Goal: Task Accomplishment & Management: Manage account settings

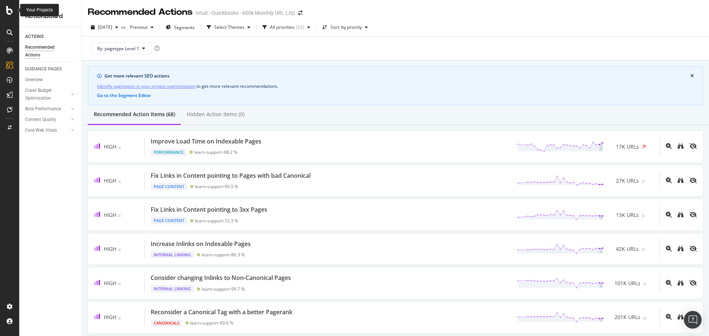
click at [8, 11] on icon at bounding box center [9, 10] width 7 height 9
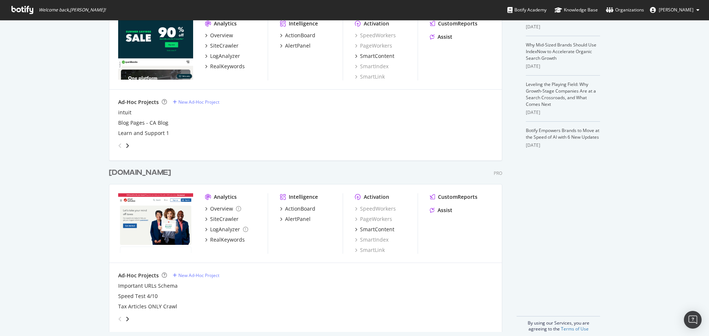
scroll to position [209, 0]
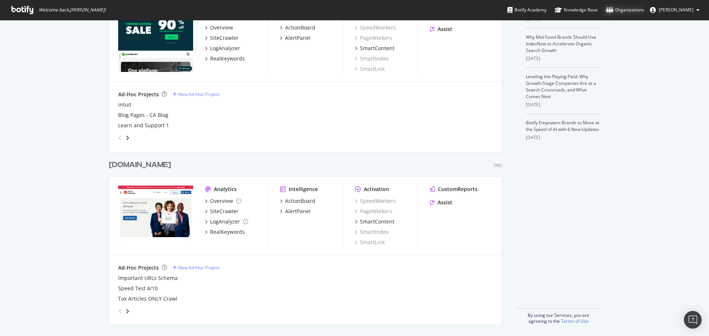
click at [632, 11] on div "Organizations" at bounding box center [625, 9] width 38 height 7
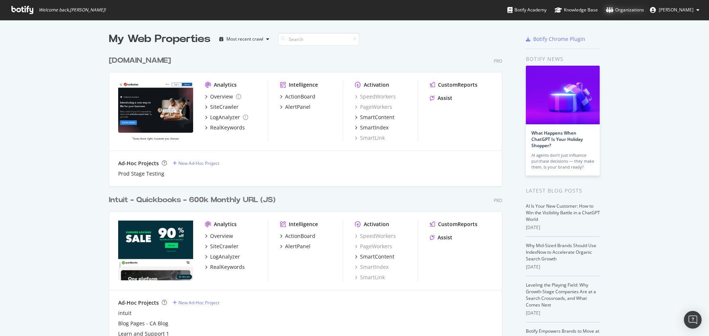
click at [622, 11] on div "Organizations" at bounding box center [625, 9] width 38 height 7
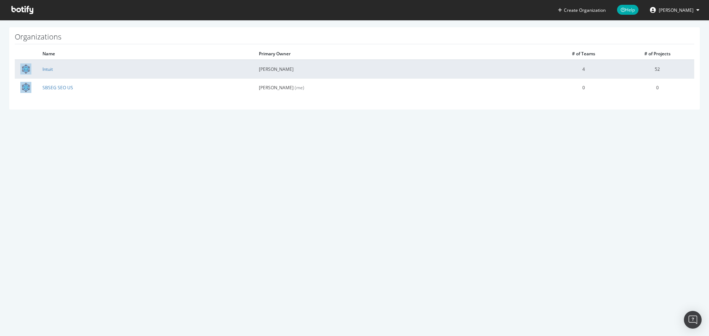
click at [295, 68] on td "Bryan Passanisi" at bounding box center [399, 69] width 293 height 18
click at [46, 69] on link "Intuit" at bounding box center [47, 69] width 10 height 6
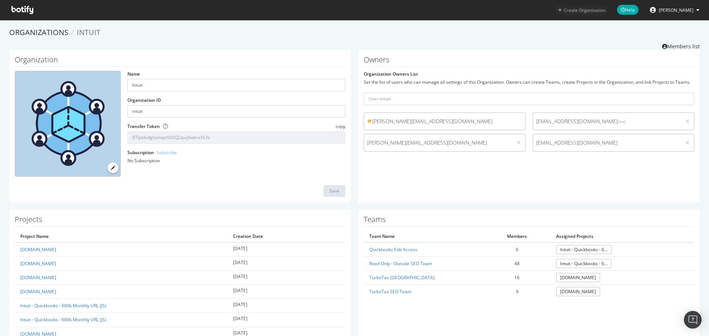
click at [585, 11] on button "Create Organization" at bounding box center [581, 10] width 48 height 7
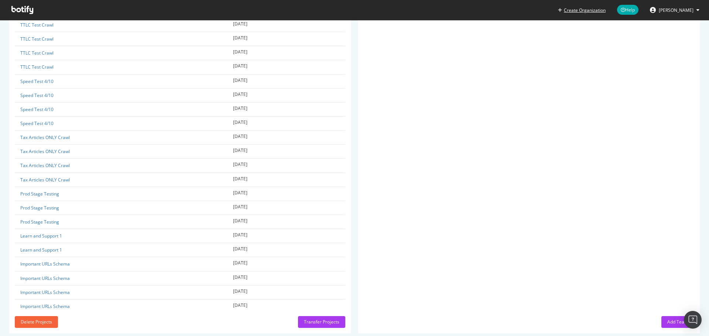
scroll to position [672, 0]
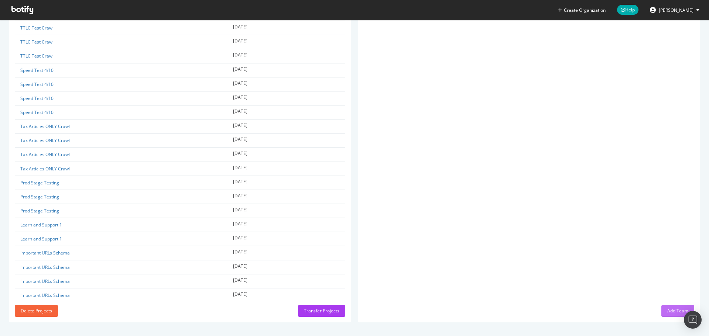
click at [668, 309] on div "Add Team" at bounding box center [677, 311] width 21 height 6
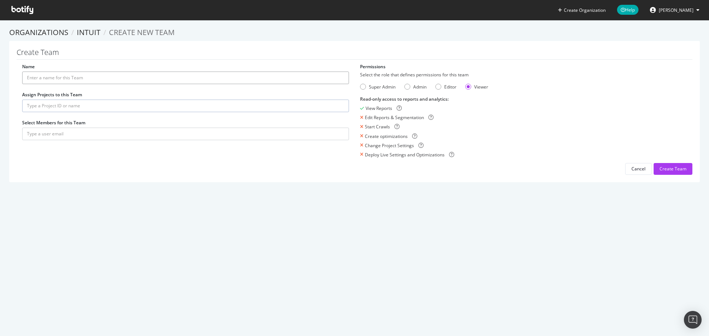
click at [165, 76] on input "Name" at bounding box center [185, 78] width 327 height 13
click at [161, 78] on input "Name" at bounding box center [185, 78] width 327 height 13
click at [437, 85] on div "Editor" at bounding box center [438, 87] width 6 height 6
click at [214, 76] on input "Name" at bounding box center [185, 78] width 327 height 13
type input "SEO Article Optimization Strike Team"
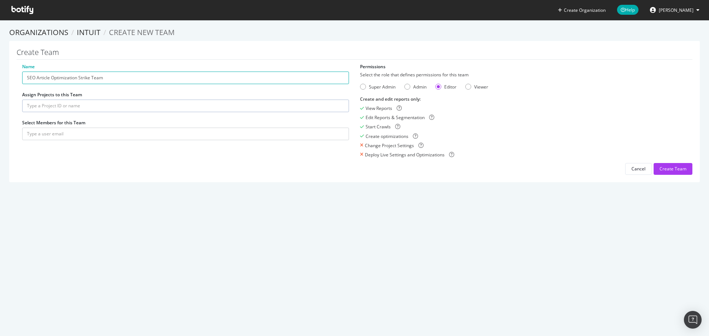
click at [152, 107] on input "text" at bounding box center [185, 106] width 327 height 13
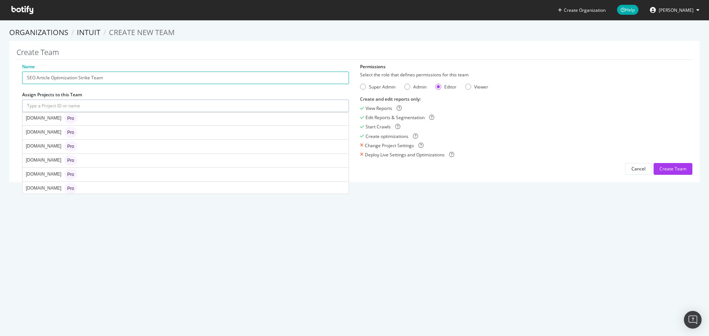
scroll to position [648, 0]
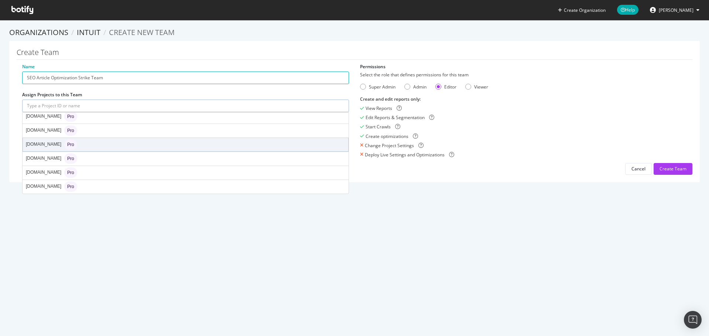
click at [124, 140] on div "turbotax.intuit.com Pro" at bounding box center [185, 144] width 325 height 13
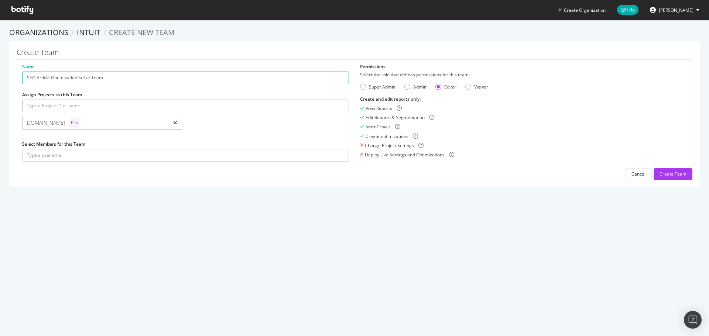
click at [173, 125] on icon at bounding box center [175, 122] width 4 height 5
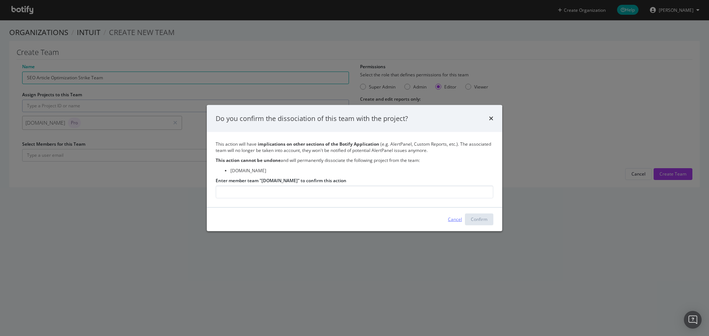
click at [457, 223] on div "Cancel" at bounding box center [455, 219] width 14 height 6
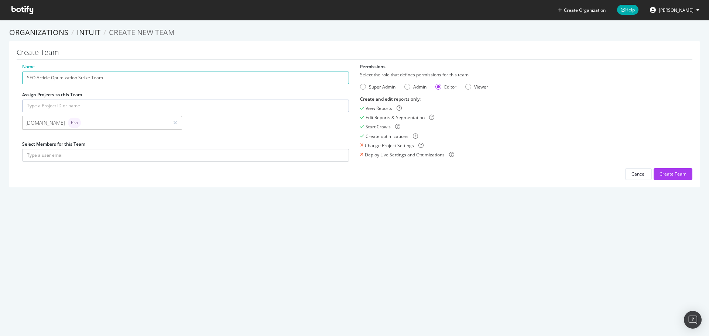
click at [109, 123] on div "turbotax.intuit.com Pro" at bounding box center [95, 123] width 140 height 10
click at [173, 123] on icon at bounding box center [175, 122] width 4 height 5
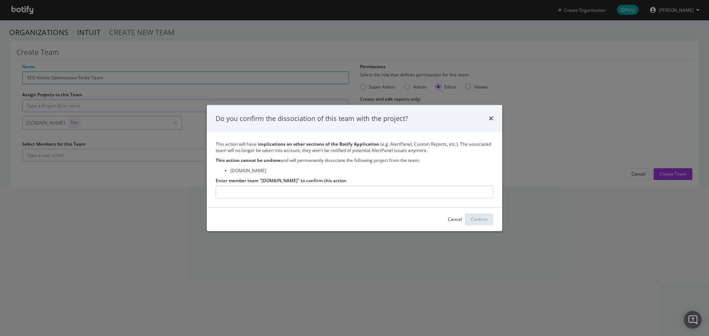
click at [317, 194] on input "Enter member team "turbotax.intuit.com" to confirm this action" at bounding box center [355, 192] width 278 height 13
type input "[DOMAIN_NAME]"
click at [485, 221] on div "Confirm" at bounding box center [479, 219] width 17 height 6
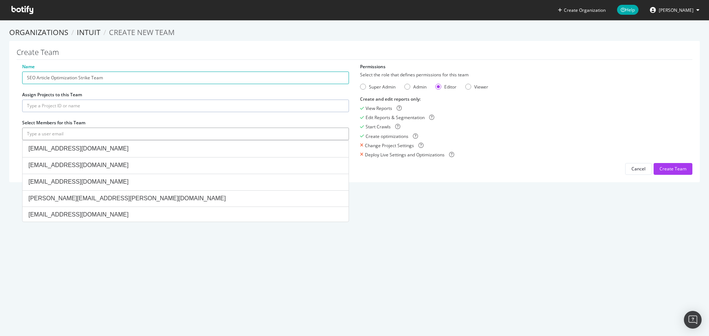
click at [77, 135] on input "text" at bounding box center [185, 134] width 327 height 13
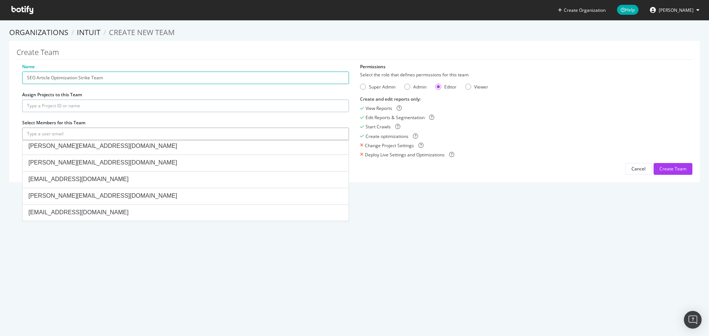
scroll to position [1210, 0]
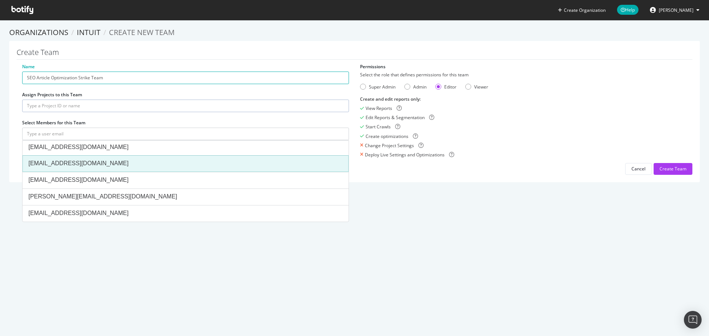
click at [129, 162] on div "[EMAIL_ADDRESS][DOMAIN_NAME]" at bounding box center [185, 163] width 314 height 8
type input "[EMAIL_ADDRESS][DOMAIN_NAME]"
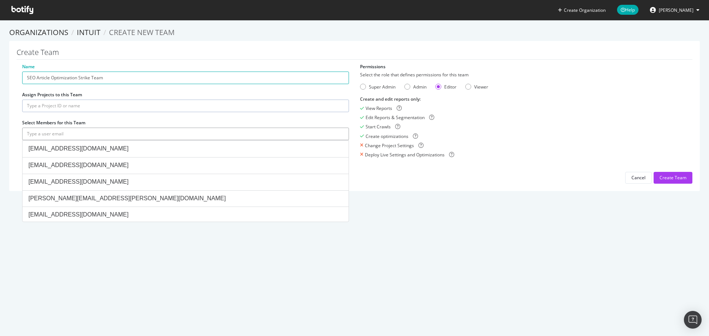
click at [298, 134] on input "text" at bounding box center [185, 134] width 327 height 13
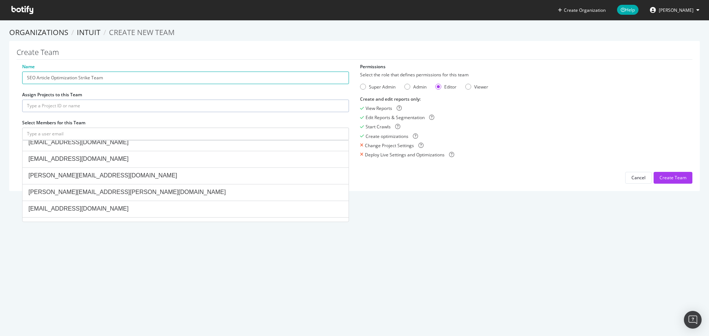
click at [449, 192] on section "Organizations Intuit Create new Team Create Team Name SEO Article Optimization …" at bounding box center [354, 113] width 709 height 186
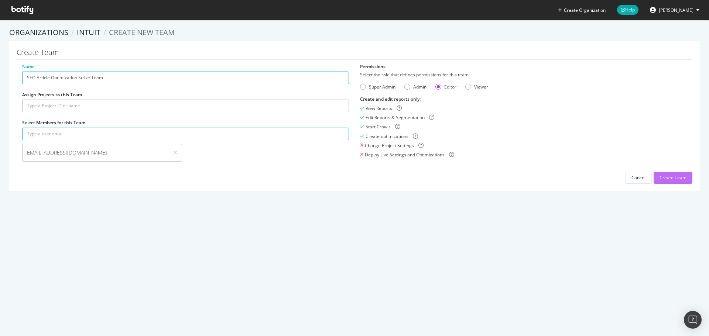
click at [667, 177] on div "Create Team" at bounding box center [672, 178] width 27 height 6
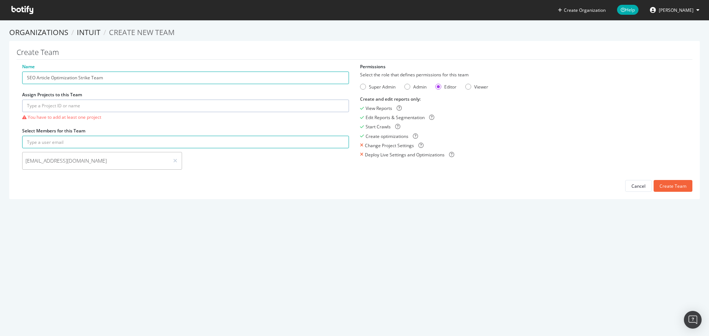
click at [94, 106] on input "text" at bounding box center [185, 106] width 327 height 13
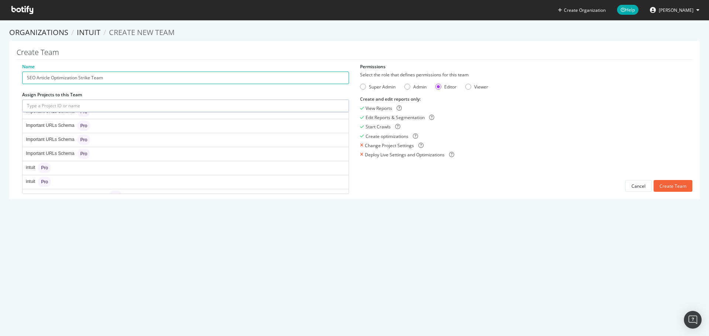
scroll to position [185, 0]
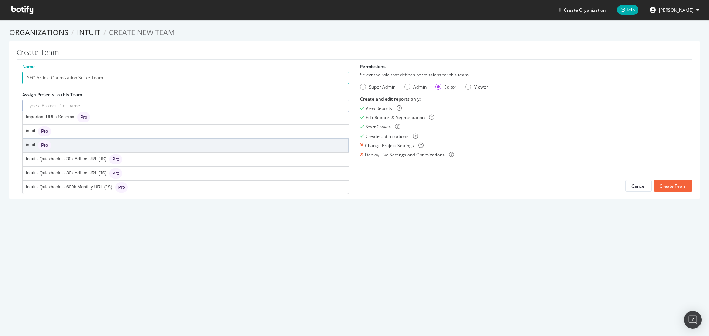
click at [88, 143] on div "intuit Pro" at bounding box center [185, 145] width 325 height 13
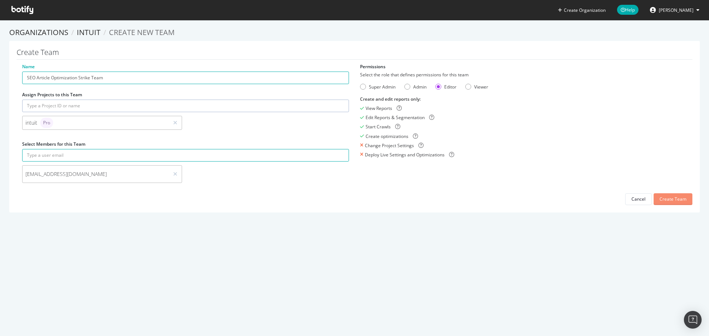
click at [668, 200] on div "Create Team" at bounding box center [672, 199] width 27 height 6
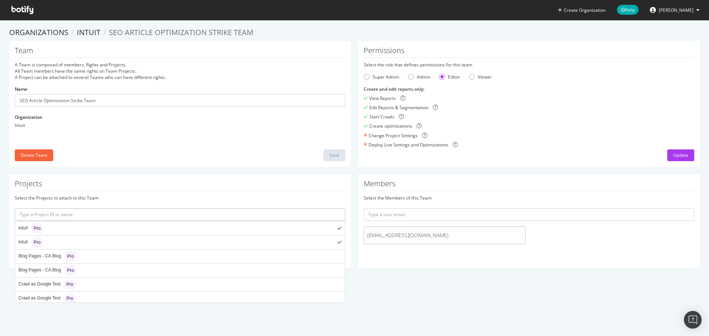
click at [82, 215] on input "text" at bounding box center [180, 215] width 330 height 13
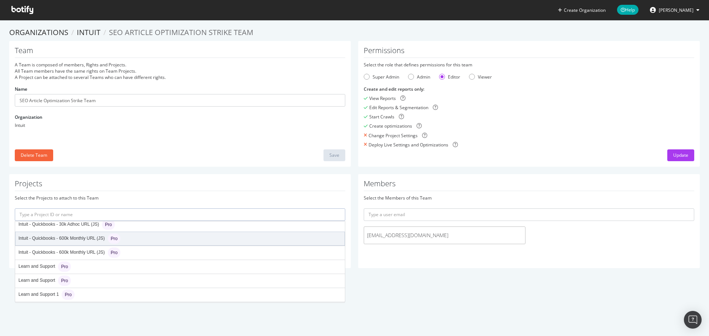
scroll to position [205, 0]
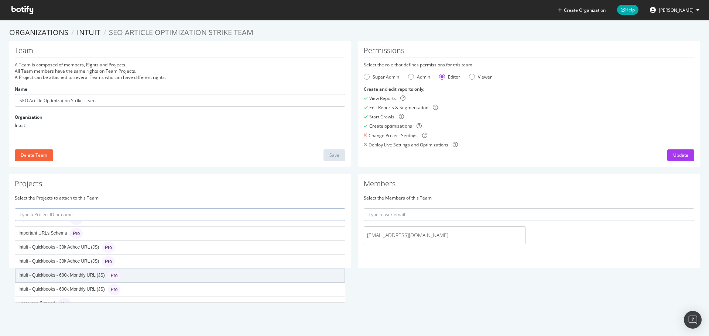
click at [137, 271] on div "Intuit - Quickbooks - 600k Monthly URL (JS) Pro" at bounding box center [180, 275] width 329 height 13
type input "intuit-quickbooks-600k-monthly-url-js"
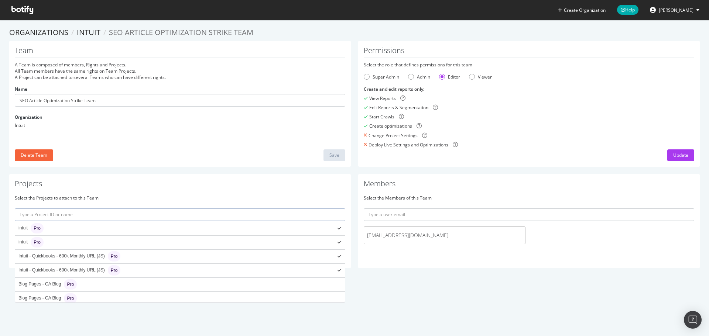
click at [199, 214] on input "text" at bounding box center [180, 215] width 330 height 13
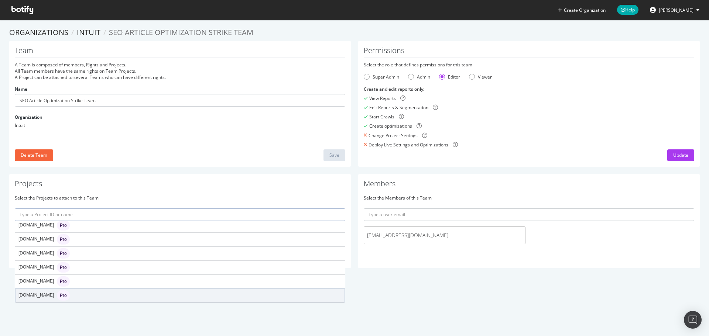
click at [134, 291] on div "turbotax.intuit.com Pro" at bounding box center [180, 295] width 329 height 13
type input "[DOMAIN_NAME]"
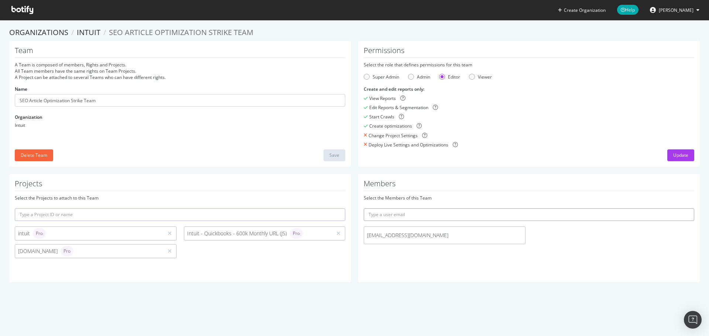
click at [446, 219] on input "text" at bounding box center [529, 215] width 330 height 13
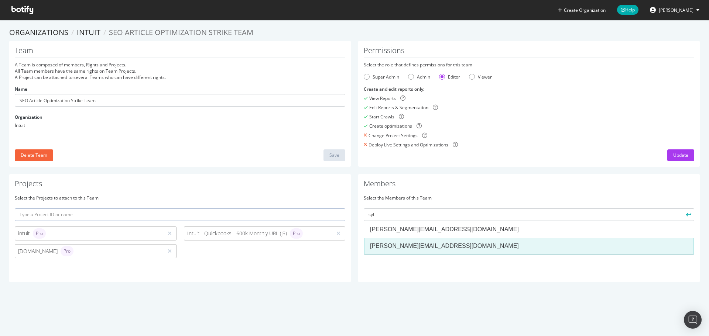
click at [413, 245] on div "[PERSON_NAME][EMAIL_ADDRESS][DOMAIN_NAME]" at bounding box center [529, 246] width 318 height 8
type input "[PERSON_NAME][EMAIL_ADDRESS][DOMAIN_NAME]"
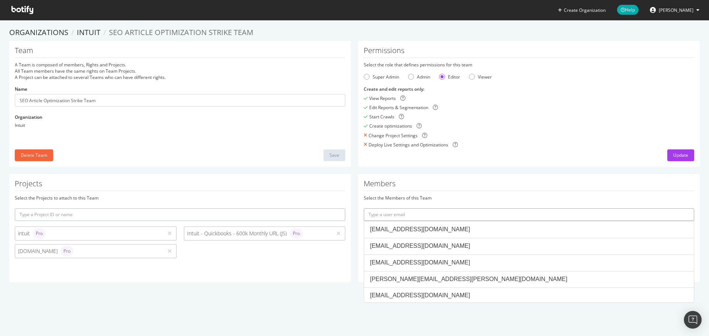
click at [485, 216] on input "text" at bounding box center [529, 215] width 330 height 13
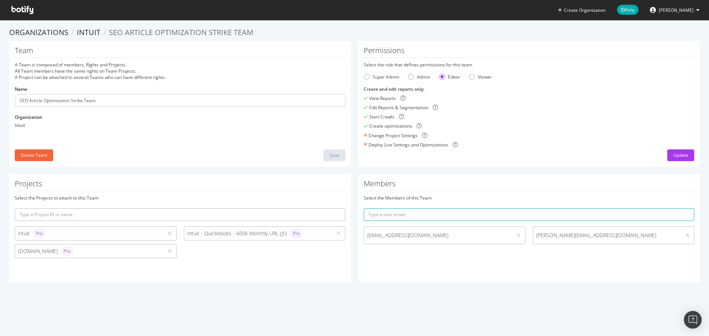
click at [545, 58] on div "Permissions Select the role that defines permissions for this team Super Admin …" at bounding box center [528, 104] width 341 height 126
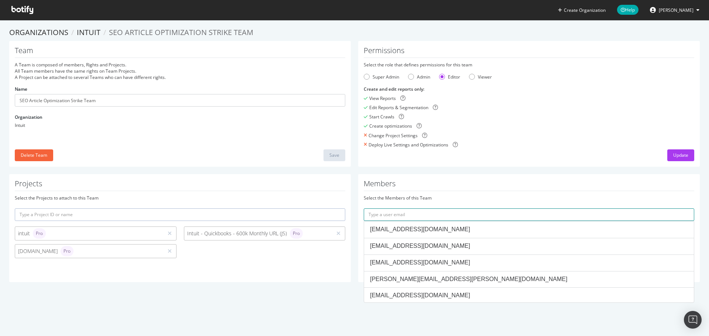
click at [436, 214] on input "text" at bounding box center [529, 215] width 330 height 13
paste input "[PERSON_NAME][EMAIL_ADDRESS][PERSON_NAME][DOMAIN_NAME]"
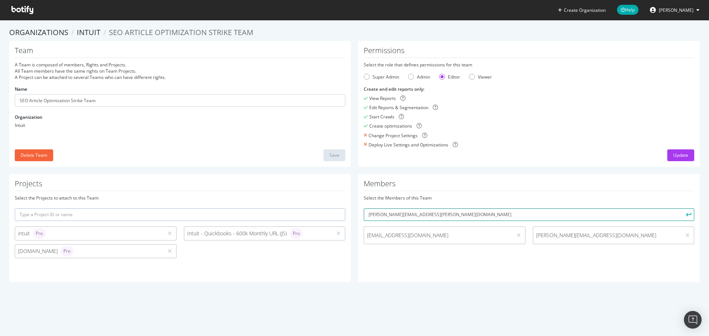
type input "[PERSON_NAME][EMAIL_ADDRESS][PERSON_NAME][DOMAIN_NAME]"
click at [681, 209] on button "submit" at bounding box center [687, 215] width 13 height 13
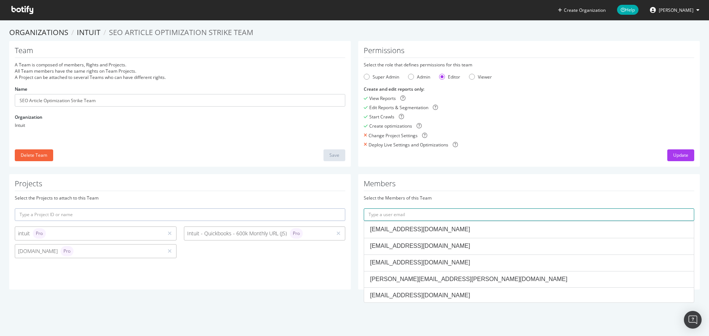
click at [472, 216] on input "text" at bounding box center [529, 215] width 330 height 13
paste input "Chris_Homer@intuit.com"
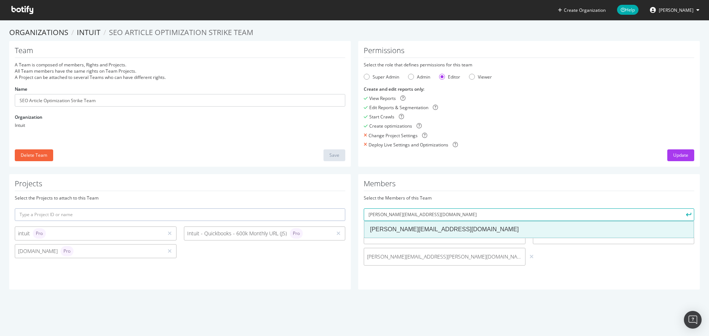
click at [447, 231] on div "[PERSON_NAME][EMAIL_ADDRESS][DOMAIN_NAME]" at bounding box center [529, 230] width 318 height 8
type input "[PERSON_NAME][EMAIL_ADDRESS][DOMAIN_NAME]"
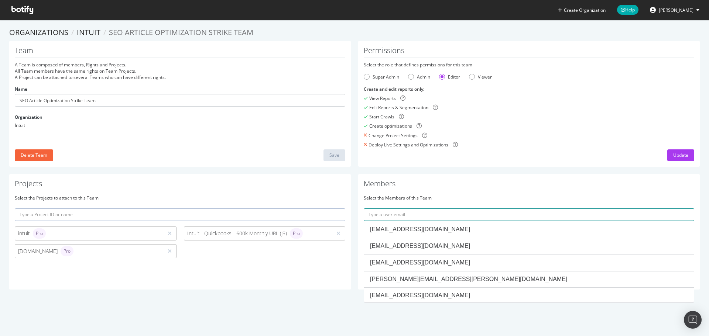
click at [440, 216] on input "text" at bounding box center [529, 215] width 330 height 13
paste input "[PERSON_NAME][EMAIL_ADDRESS][PERSON_NAME][DOMAIN_NAME]"
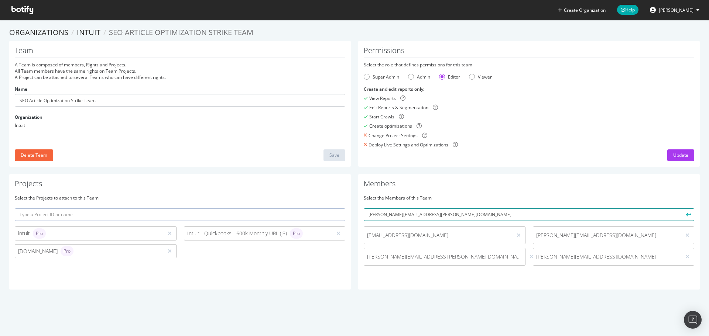
type input "[PERSON_NAME][EMAIL_ADDRESS][PERSON_NAME][DOMAIN_NAME]"
click at [681, 209] on button "submit" at bounding box center [687, 215] width 13 height 13
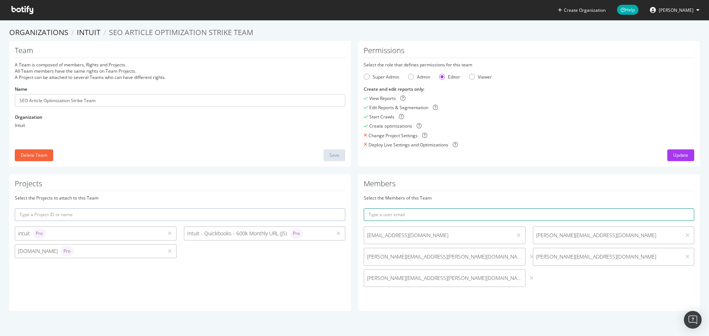
click at [511, 216] on input "text" at bounding box center [529, 215] width 330 height 13
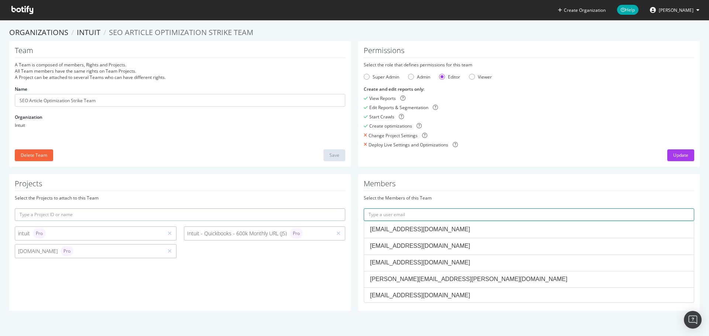
paste input "[EMAIL_ADDRESS][DOMAIN_NAME]"
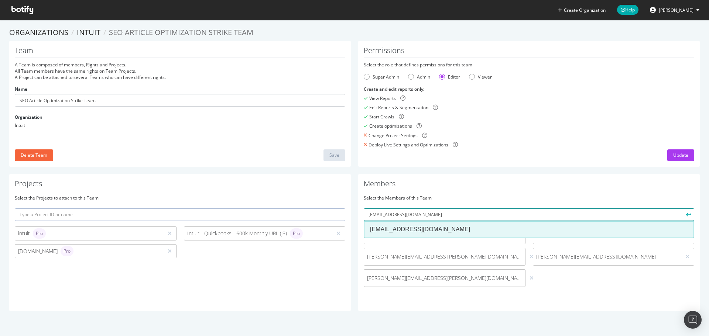
type input "[EMAIL_ADDRESS][DOMAIN_NAME]"
click at [467, 228] on div "[EMAIL_ADDRESS][DOMAIN_NAME]" at bounding box center [529, 230] width 318 height 8
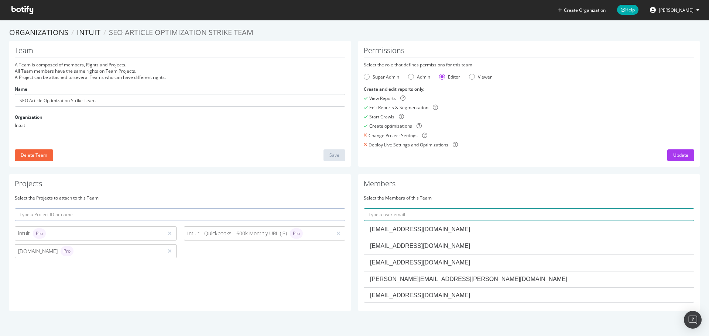
click at [530, 217] on input "text" at bounding box center [529, 215] width 330 height 13
paste input "[PERSON_NAME][EMAIL_ADDRESS][DOMAIN_NAME]"
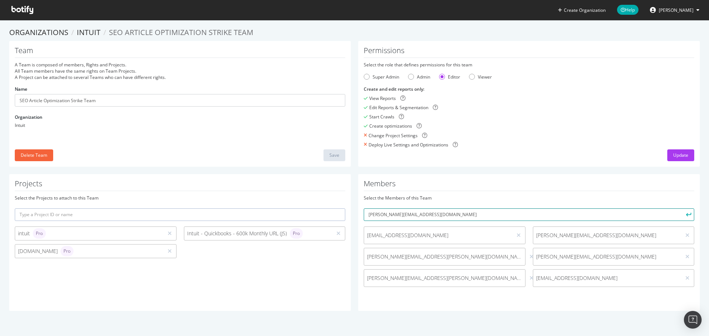
type input "[PERSON_NAME][EMAIL_ADDRESS][DOMAIN_NAME]"
click at [681, 209] on button "submit" at bounding box center [687, 215] width 13 height 13
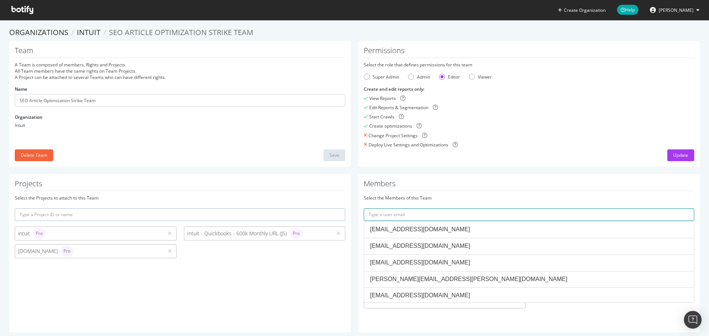
click at [551, 213] on input "text" at bounding box center [529, 215] width 330 height 13
paste input "[PERSON_NAME][EMAIL_ADDRESS][PERSON_NAME][DOMAIN_NAME]"
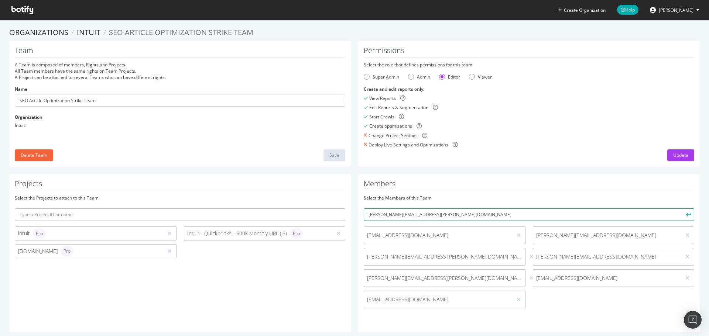
type input "[PERSON_NAME][EMAIL_ADDRESS][PERSON_NAME][DOMAIN_NAME]"
click at [681, 209] on button "submit" at bounding box center [687, 215] width 13 height 13
click at [539, 212] on input "text" at bounding box center [529, 215] width 330 height 13
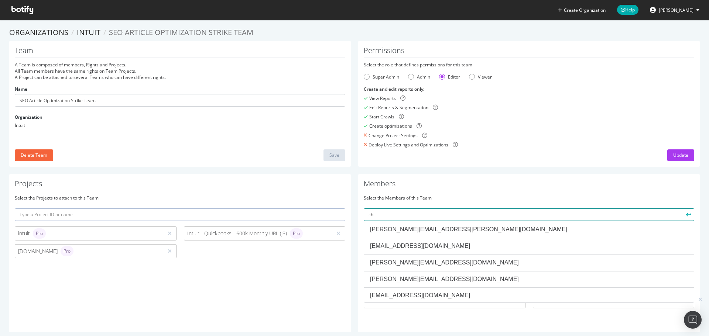
type input "c"
click at [449, 197] on div "Select the Members of this Team" at bounding box center [529, 198] width 330 height 6
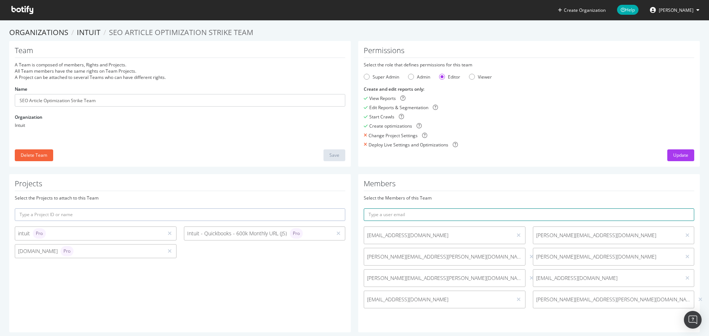
click at [402, 213] on input "text" at bounding box center [529, 215] width 330 height 13
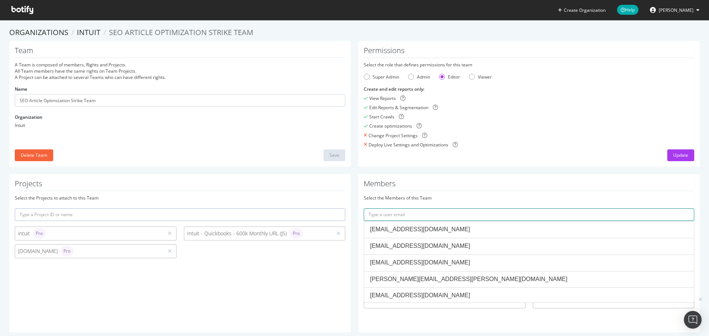
paste input "[EMAIL_ADDRESS][DOMAIN_NAME]"
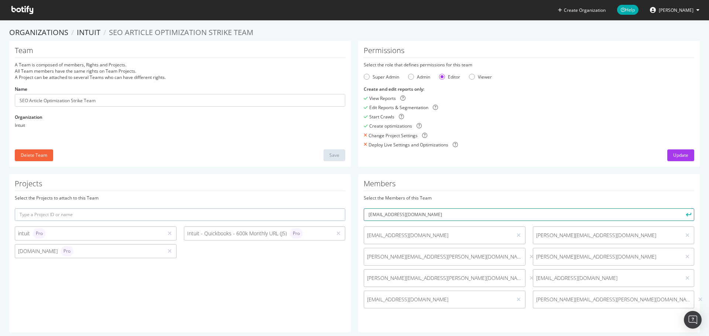
type input "[EMAIL_ADDRESS][DOMAIN_NAME]"
click at [681, 209] on button "submit" at bounding box center [687, 215] width 13 height 13
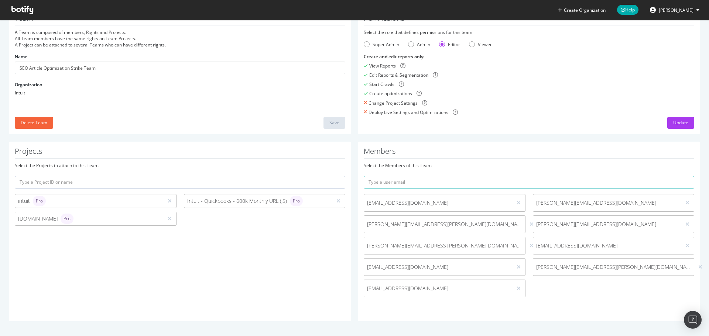
scroll to position [0, 0]
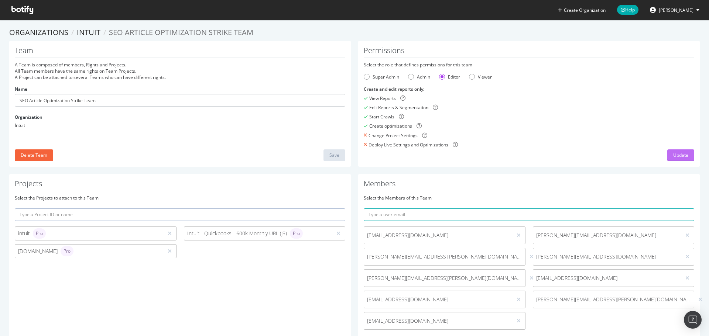
click at [681, 154] on div "Update" at bounding box center [680, 155] width 15 height 6
click at [28, 11] on icon at bounding box center [22, 10] width 22 height 8
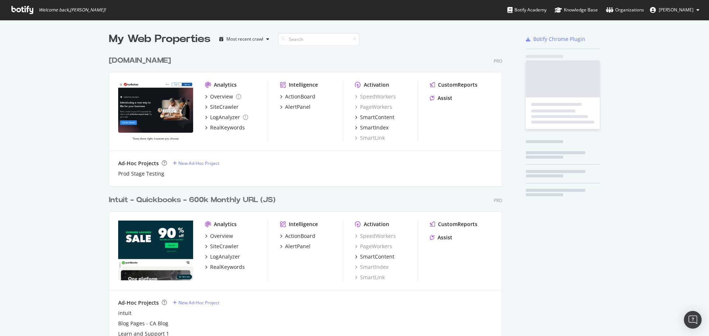
scroll to position [481, 394]
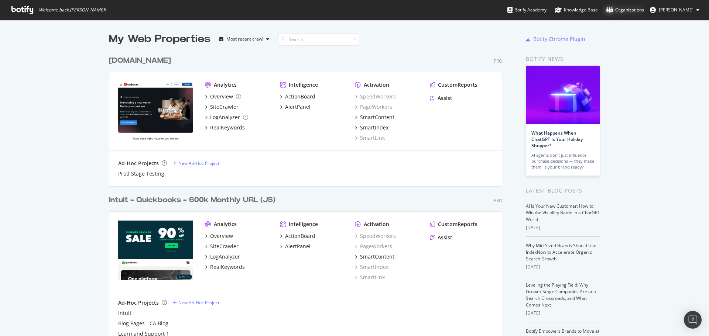
click at [630, 10] on div "Organizations" at bounding box center [625, 9] width 38 height 7
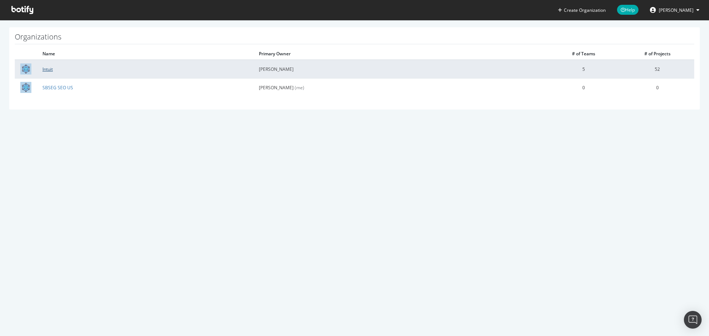
click at [48, 71] on link "Intuit" at bounding box center [47, 69] width 10 height 6
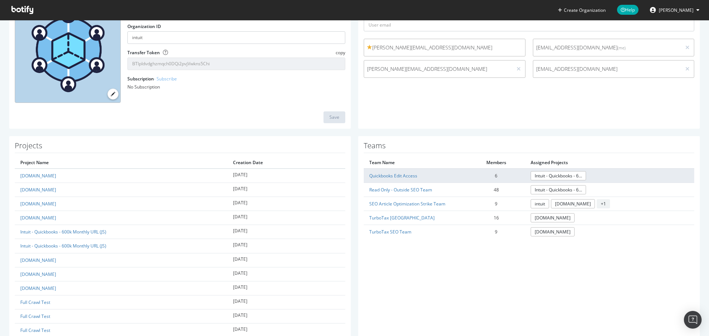
scroll to position [111, 0]
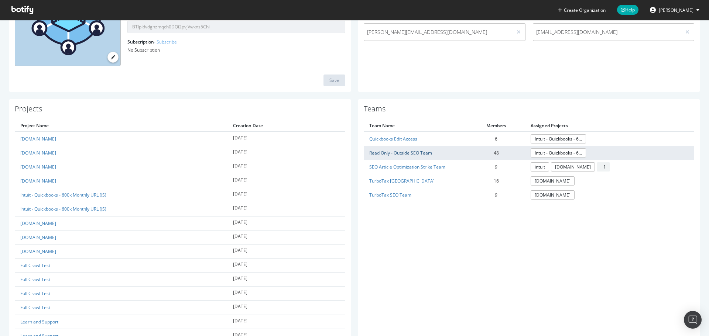
click at [419, 152] on link "Read Only - Outside SEO Team" at bounding box center [400, 153] width 63 height 6
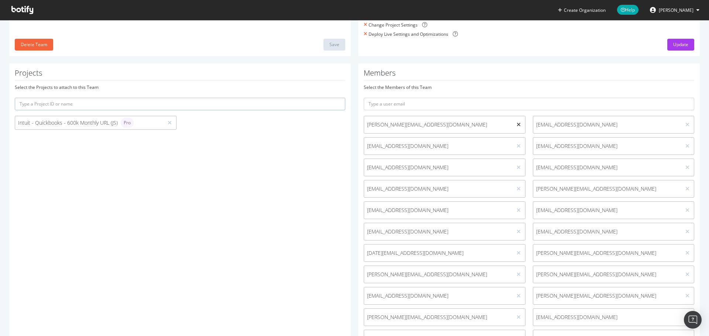
click at [516, 124] on icon at bounding box center [518, 124] width 4 height 5
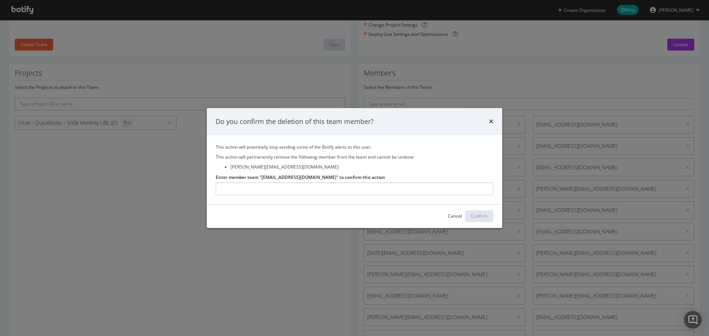
click at [372, 188] on input "Enter member team "[EMAIL_ADDRESS][DOMAIN_NAME]" to confirm this action" at bounding box center [355, 188] width 278 height 13
type input "[PERSON_NAME][EMAIL_ADDRESS][DOMAIN_NAME]"
click at [481, 215] on div "Confirm" at bounding box center [479, 216] width 17 height 6
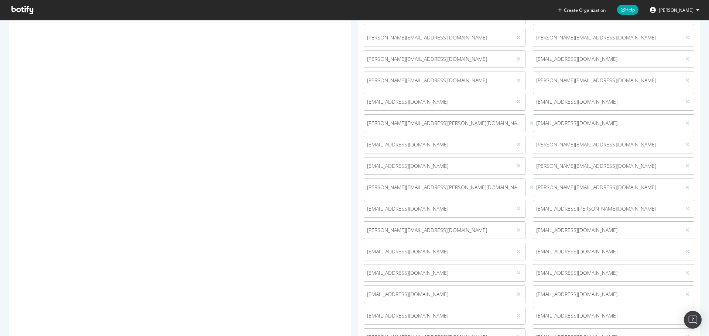
scroll to position [332, 0]
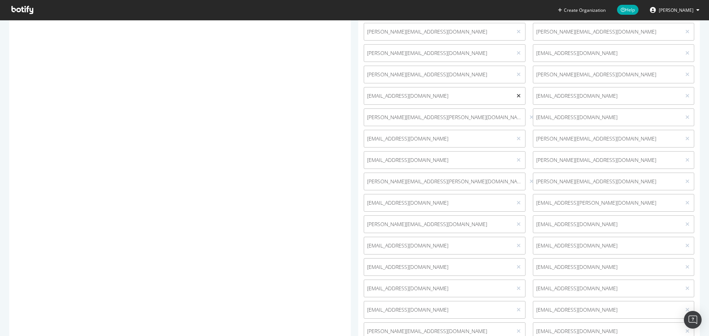
click at [516, 95] on icon at bounding box center [518, 95] width 4 height 5
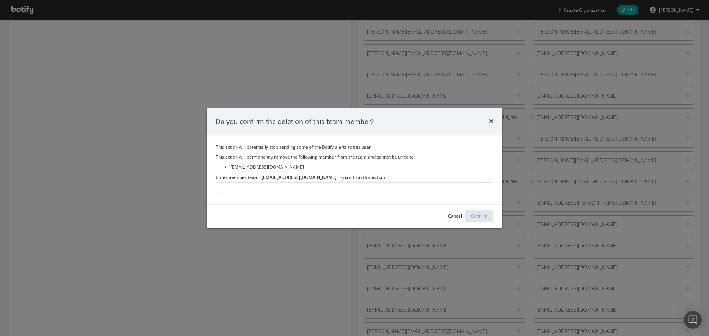
click at [372, 188] on input "Enter member team "[EMAIL_ADDRESS][DOMAIN_NAME]" to confirm this action" at bounding box center [355, 188] width 278 height 13
type input "[EMAIL_ADDRESS][DOMAIN_NAME]"
click at [479, 212] on div "Confirm" at bounding box center [479, 216] width 17 height 11
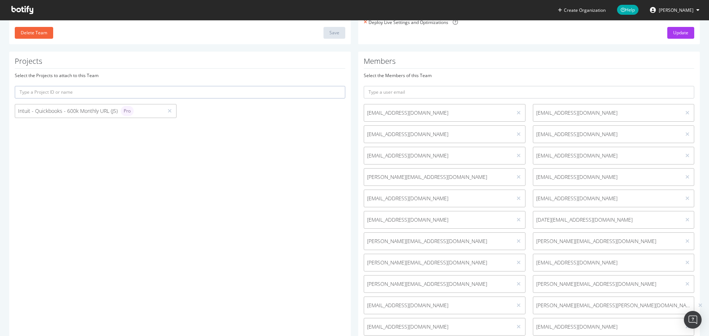
scroll to position [0, 0]
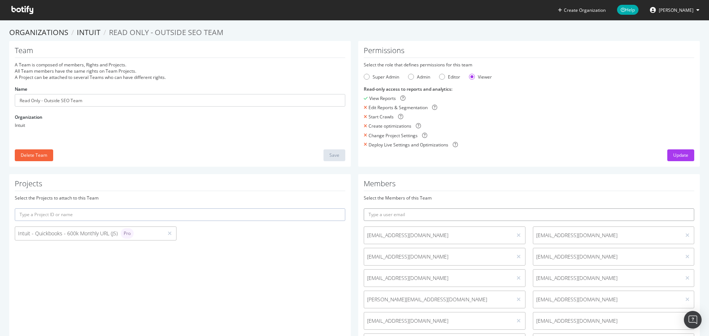
click at [440, 219] on input "text" at bounding box center [529, 215] width 330 height 13
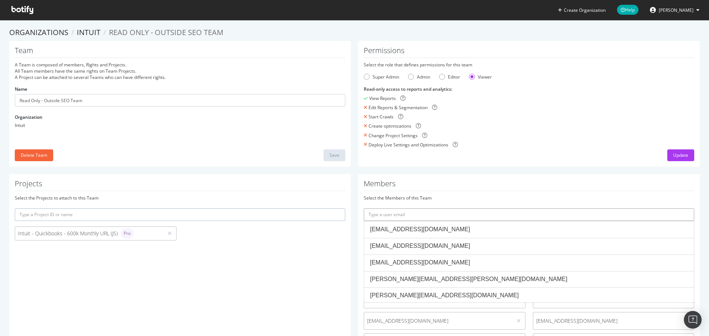
paste input "[PERSON_NAME][EMAIL_ADDRESS][DOMAIN_NAME]"
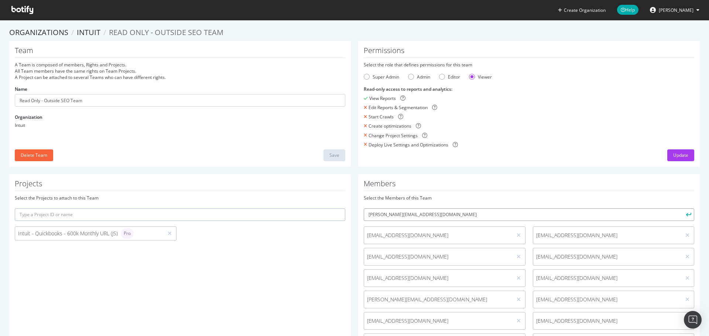
type input "[PERSON_NAME][EMAIL_ADDRESS][DOMAIN_NAME]"
click at [681, 209] on button "submit" at bounding box center [687, 215] width 13 height 13
click at [89, 34] on link "Intuit" at bounding box center [89, 32] width 24 height 10
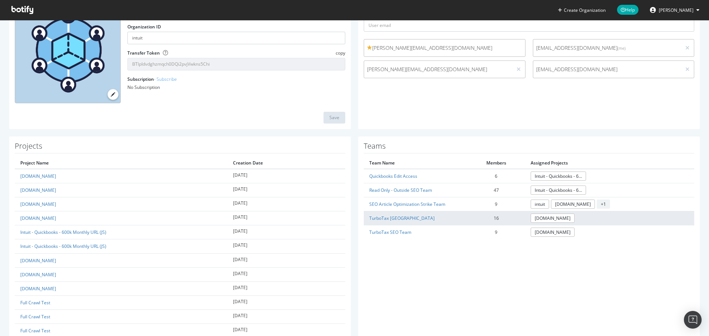
scroll to position [74, 0]
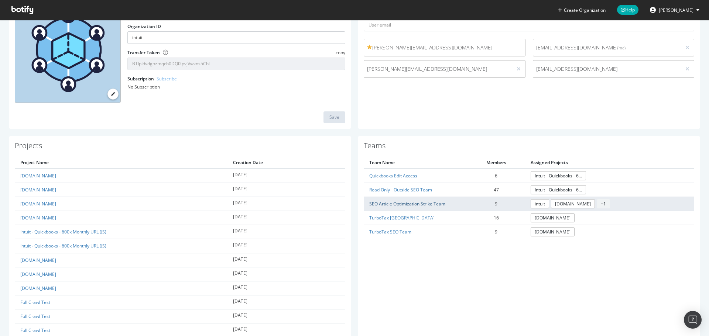
click at [396, 202] on link "SEO Article Optimization Strike Team" at bounding box center [407, 204] width 76 height 6
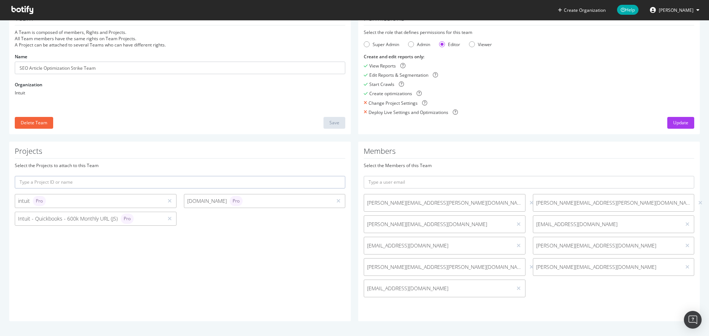
scroll to position [32, 0]
click at [600, 106] on div "Change Project Settings" at bounding box center [529, 103] width 330 height 6
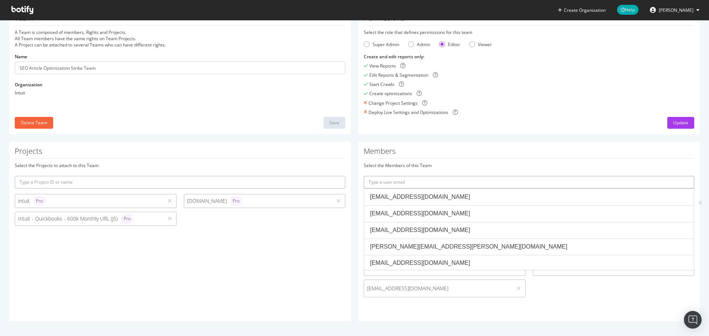
click at [548, 179] on input "text" at bounding box center [529, 182] width 330 height 13
paste input "[EMAIL_ADDRESS][PERSON_NAME][DOMAIN_NAME]"
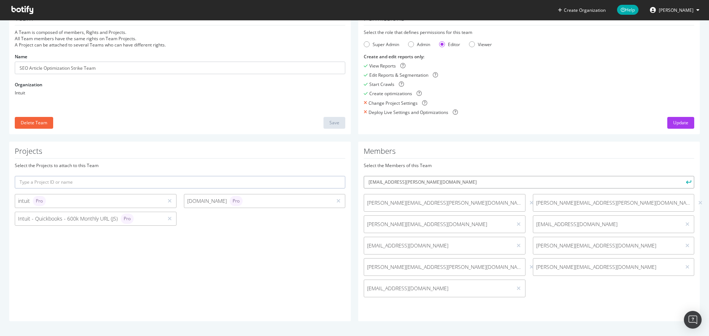
type input "[EMAIL_ADDRESS][PERSON_NAME][DOMAIN_NAME]"
click at [681, 176] on button "submit" at bounding box center [687, 182] width 13 height 13
click at [596, 202] on span "[PERSON_NAME][EMAIL_ADDRESS][PERSON_NAME][DOMAIN_NAME]" at bounding box center [613, 202] width 155 height 7
click at [449, 203] on span "[PERSON_NAME][EMAIL_ADDRESS][PERSON_NAME][DOMAIN_NAME]" at bounding box center [444, 202] width 155 height 7
drag, startPoint x: 445, startPoint y: 203, endPoint x: 357, endPoint y: 201, distance: 87.9
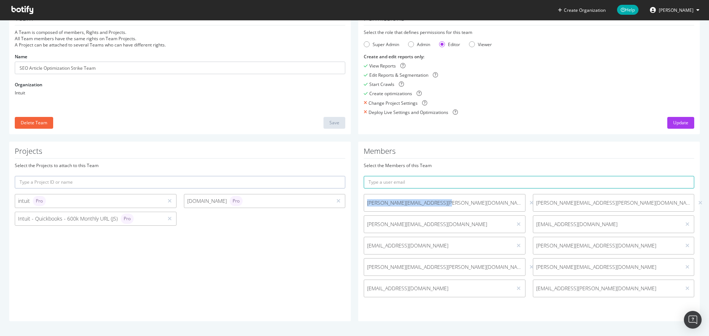
click at [360, 201] on div "[PERSON_NAME][EMAIL_ADDRESS][PERSON_NAME][DOMAIN_NAME]" at bounding box center [444, 203] width 169 height 18
click at [360, 200] on div "[PERSON_NAME][EMAIL_ADDRESS][PERSON_NAME][DOMAIN_NAME]" at bounding box center [444, 203] width 169 height 18
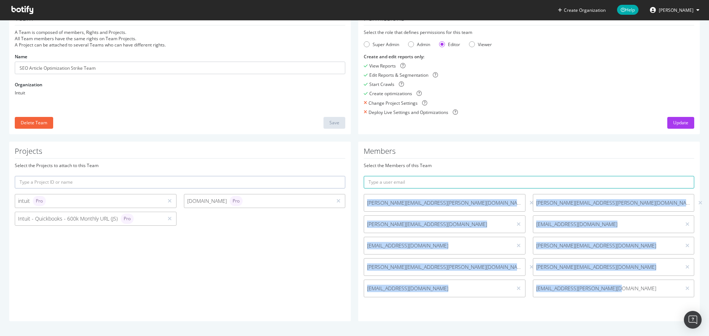
drag, startPoint x: 359, startPoint y: 190, endPoint x: 614, endPoint y: 293, distance: 275.1
click at [614, 293] on div "Members Select the Members of this Team [PERSON_NAME][EMAIL_ADDRESS][PERSON_NAM…" at bounding box center [528, 232] width 341 height 180
copy div "[PERSON_NAME][EMAIL_ADDRESS][PERSON_NAME][DOMAIN_NAME] [PERSON_NAME][DOMAIN_NAM…"
